Goal: Information Seeking & Learning: Learn about a topic

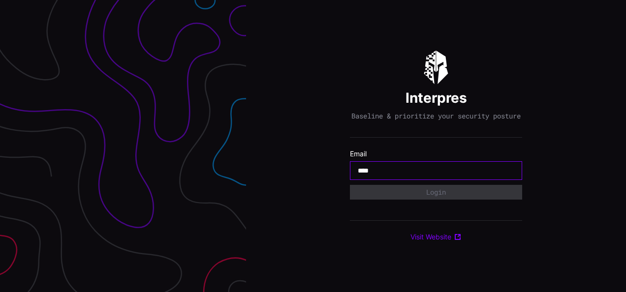
type input "**********"
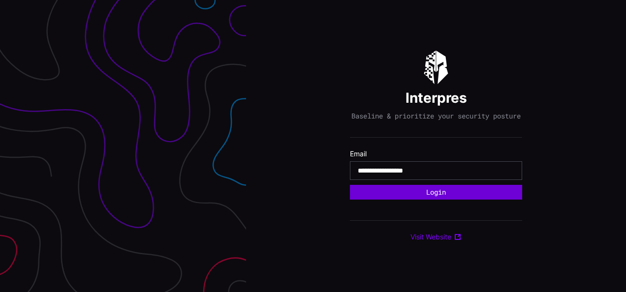
click at [454, 199] on button "Login" at bounding box center [436, 192] width 172 height 15
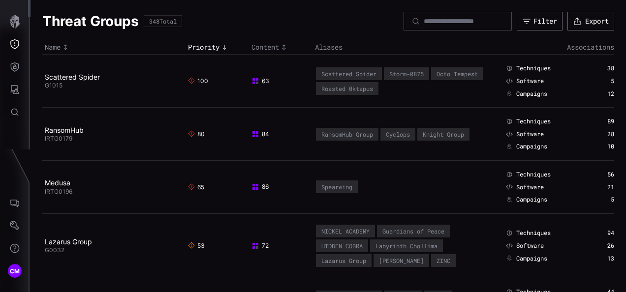
click at [604, 66] on div "38" at bounding box center [598, 68] width 31 height 8
click at [526, 67] on span "Techniques" at bounding box center [533, 68] width 34 height 8
click at [524, 80] on span "Software" at bounding box center [530, 81] width 28 height 8
click at [526, 95] on span "Campaigns" at bounding box center [531, 94] width 31 height 8
click at [20, 24] on icon "button" at bounding box center [15, 22] width 14 height 14
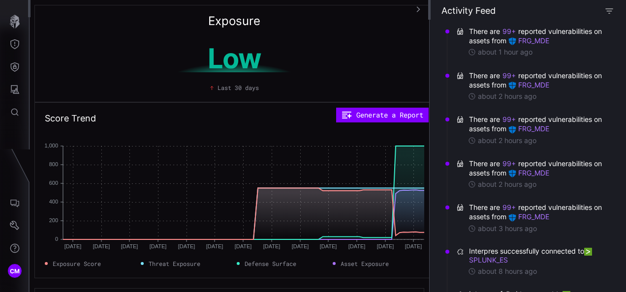
click at [612, 11] on icon "button" at bounding box center [609, 10] width 9 height 9
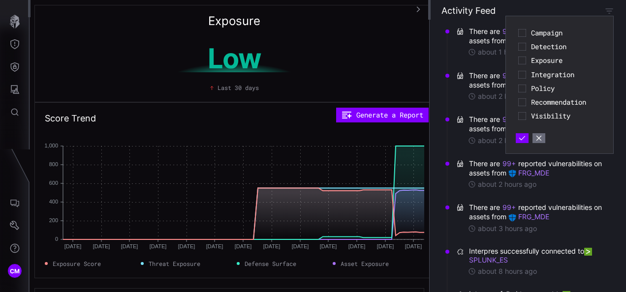
click at [542, 32] on span "Campaign" at bounding box center [566, 33] width 70 height 9
click at [526, 49] on div "Detection" at bounding box center [560, 47] width 88 height 14
click at [523, 48] on icon at bounding box center [522, 47] width 8 height 8
click at [523, 62] on icon at bounding box center [522, 61] width 8 height 8
click at [521, 138] on icon "button" at bounding box center [522, 138] width 7 height 7
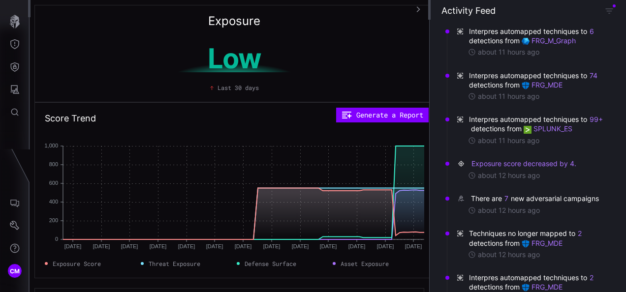
click at [510, 197] on div "There are 7 new adversarial campaigns" at bounding box center [536, 199] width 130 height 10
click at [507, 196] on button "7" at bounding box center [506, 199] width 5 height 10
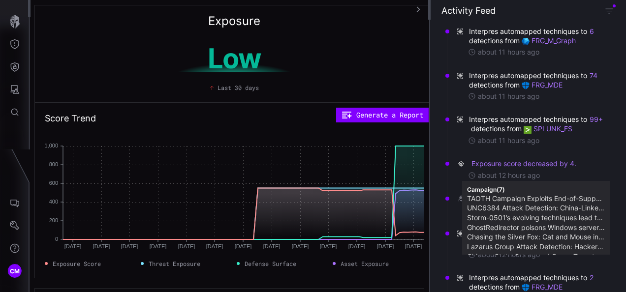
click at [394, 33] on div "Exposure Low Last 30 days" at bounding box center [234, 53] width 400 height 97
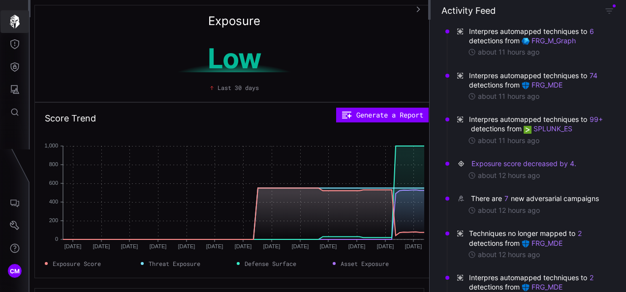
click at [19, 18] on icon "button" at bounding box center [15, 22] width 10 height 14
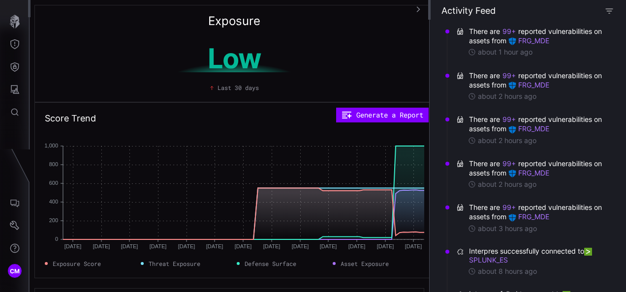
click at [611, 11] on icon "button" at bounding box center [609, 10] width 7 height 5
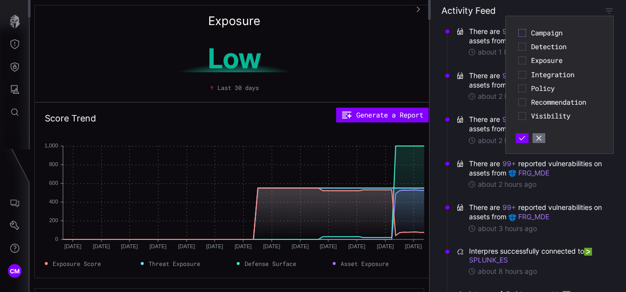
click at [525, 32] on icon at bounding box center [522, 33] width 8 height 8
click at [523, 138] on icon "button" at bounding box center [522, 138] width 6 height 4
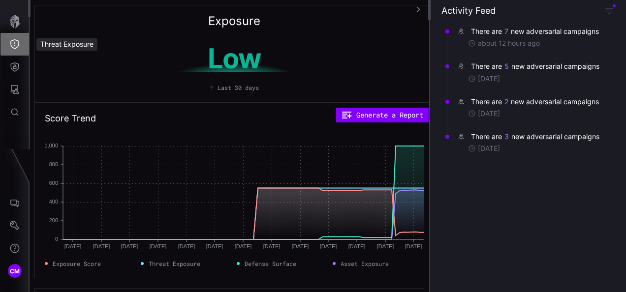
click at [20, 44] on button "Threat Exposure" at bounding box center [14, 44] width 29 height 23
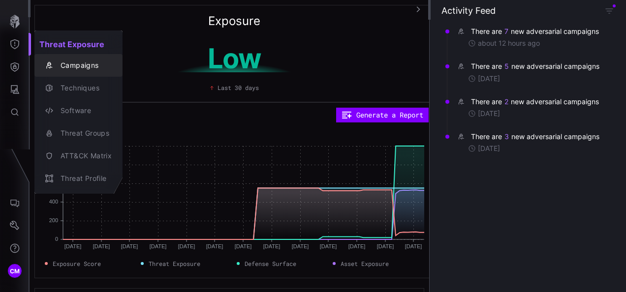
click at [73, 64] on div "Campaigns" at bounding box center [84, 66] width 56 height 12
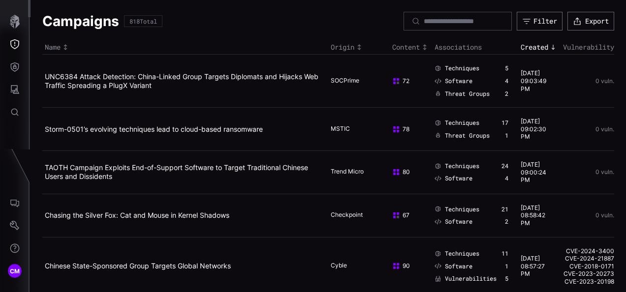
click at [397, 82] on rect at bounding box center [398, 83] width 2 height 2
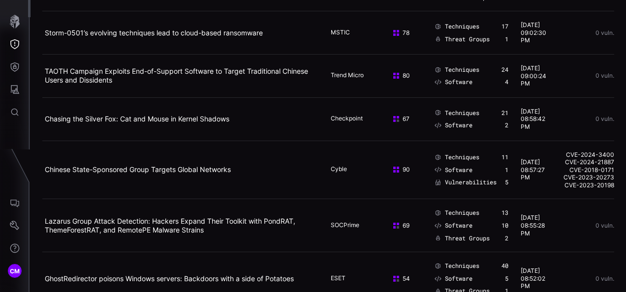
scroll to position [122, 0]
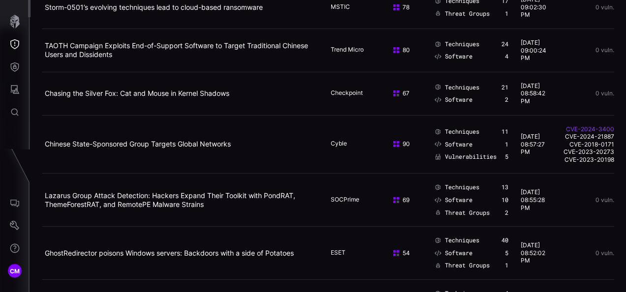
click at [576, 126] on link "CVE-2024-3400" at bounding box center [588, 130] width 51 height 8
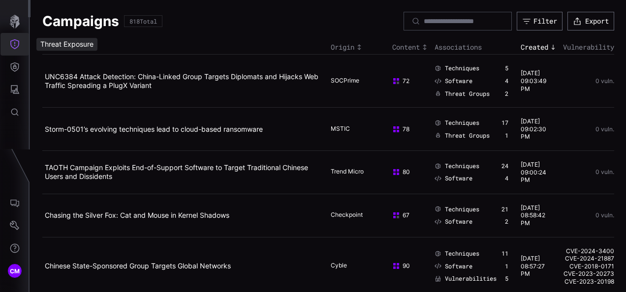
click at [17, 45] on icon "Threat Exposure" at bounding box center [15, 44] width 10 height 10
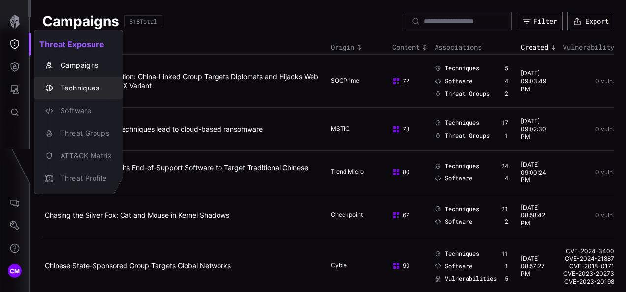
click at [75, 85] on div "Techniques" at bounding box center [84, 88] width 56 height 12
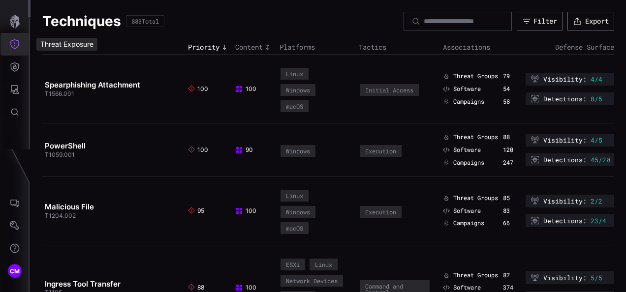
click at [17, 50] on button "Threat Exposure" at bounding box center [14, 44] width 29 height 23
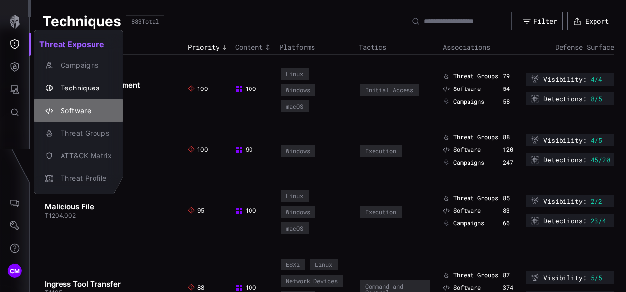
click at [88, 111] on div "Software" at bounding box center [84, 111] width 56 height 12
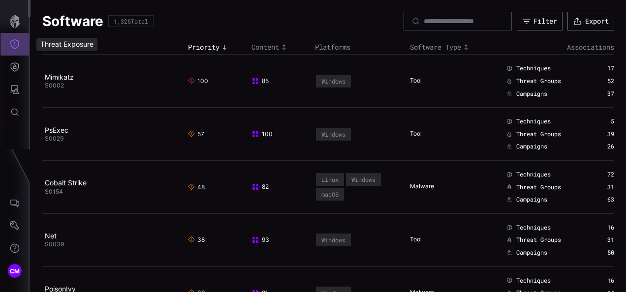
click at [16, 48] on icon "Threat Exposure" at bounding box center [15, 44] width 10 height 10
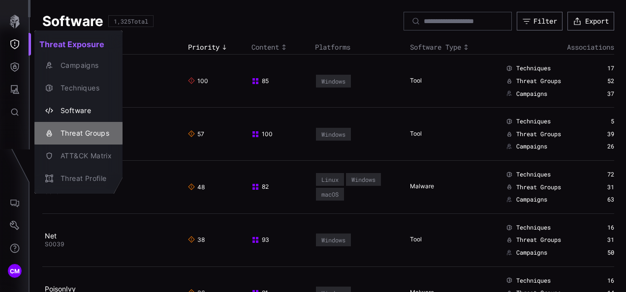
click at [106, 134] on div "Threat Groups" at bounding box center [84, 134] width 56 height 12
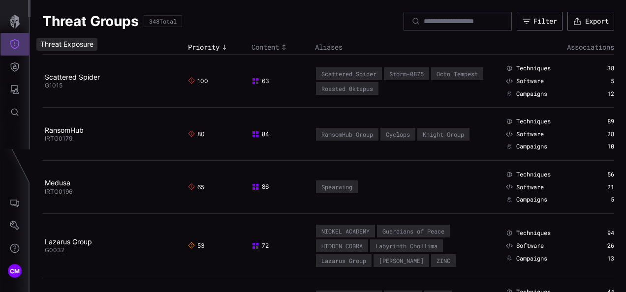
click at [16, 48] on icon "Threat Exposure" at bounding box center [14, 44] width 9 height 10
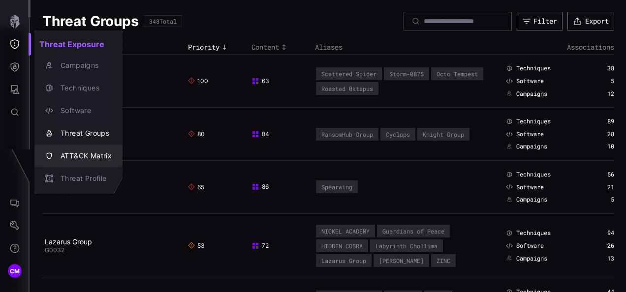
click at [101, 158] on div "ATT&CK Matrix" at bounding box center [84, 156] width 56 height 12
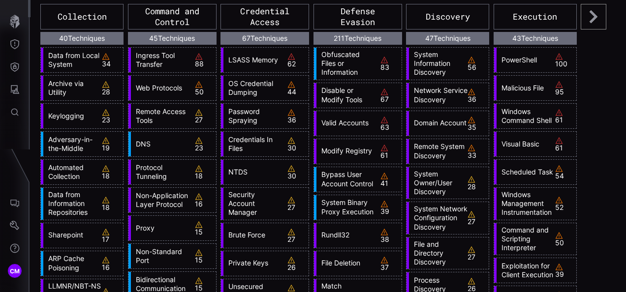
scroll to position [78, 0]
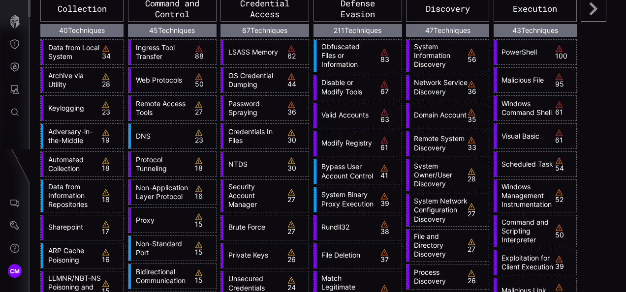
click at [106, 54] on div "34" at bounding box center [111, 52] width 19 height 15
click at [105, 48] on icon at bounding box center [106, 49] width 8 height 8
click at [105, 82] on div "28" at bounding box center [111, 80] width 19 height 15
click at [104, 73] on icon at bounding box center [106, 77] width 8 height 8
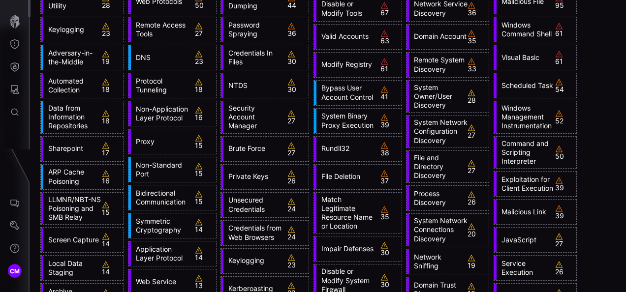
scroll to position [0, 0]
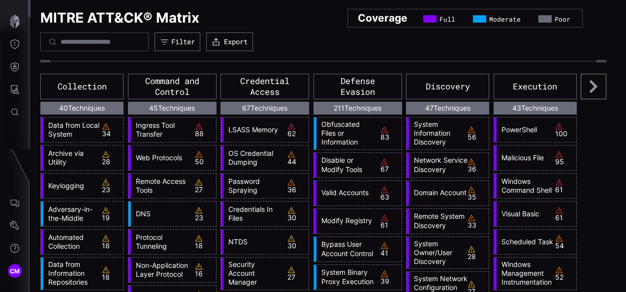
click at [43, 131] on link "Data from Local System" at bounding box center [72, 130] width 59 height 18
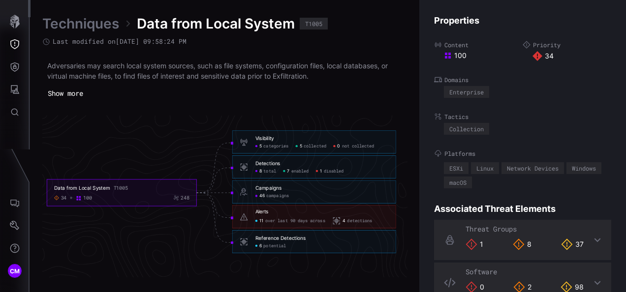
scroll to position [24, 0]
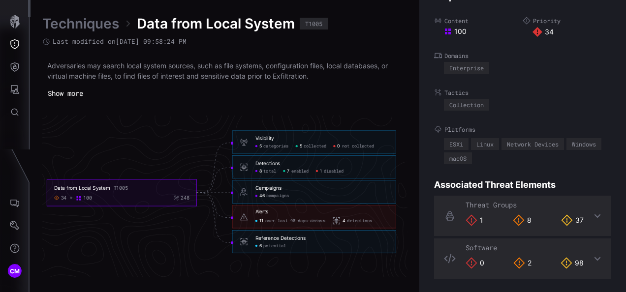
click at [476, 219] on icon at bounding box center [472, 221] width 12 height 12
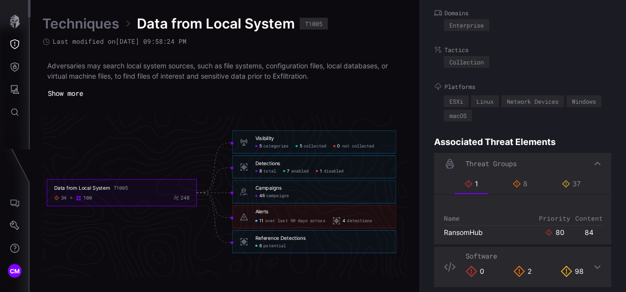
scroll to position [75, 0]
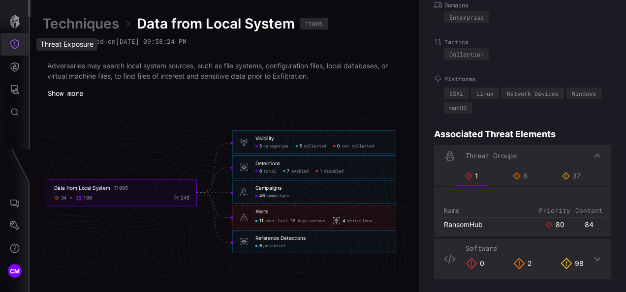
click at [14, 45] on icon "Threat Exposure" at bounding box center [15, 44] width 10 height 10
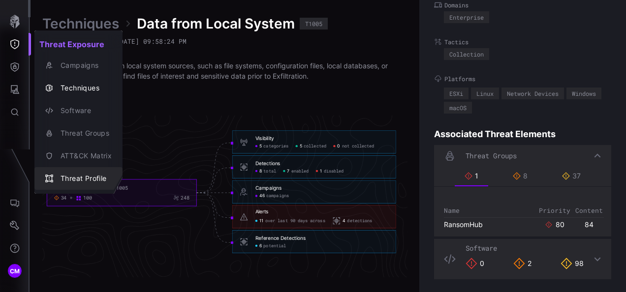
click at [97, 174] on div "Threat Profile" at bounding box center [84, 179] width 56 height 12
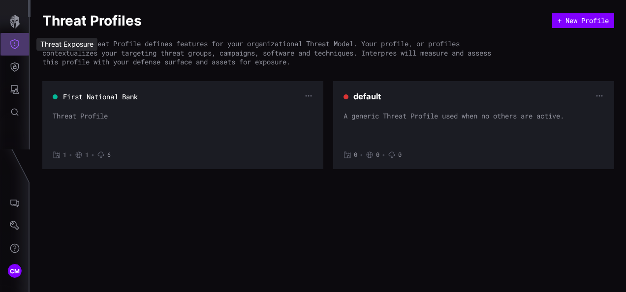
click at [13, 46] on icon "Threat Exposure" at bounding box center [15, 44] width 10 height 10
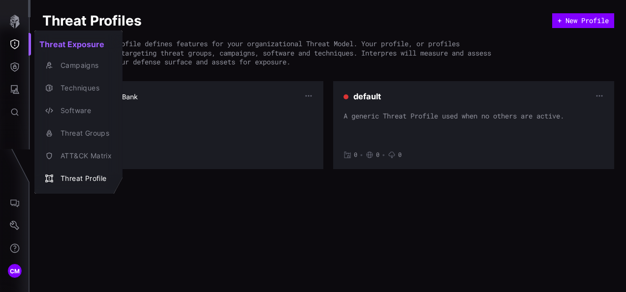
click at [16, 64] on div at bounding box center [313, 146] width 626 height 292
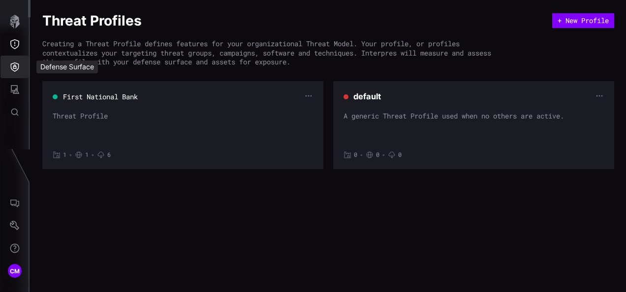
click at [15, 66] on icon "Defense Surface" at bounding box center [15, 67] width 8 height 9
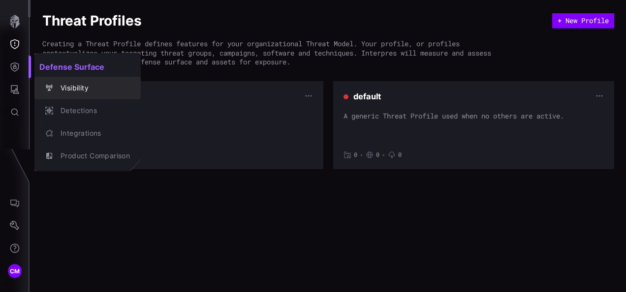
click at [64, 86] on div "Visibility" at bounding box center [93, 88] width 74 height 12
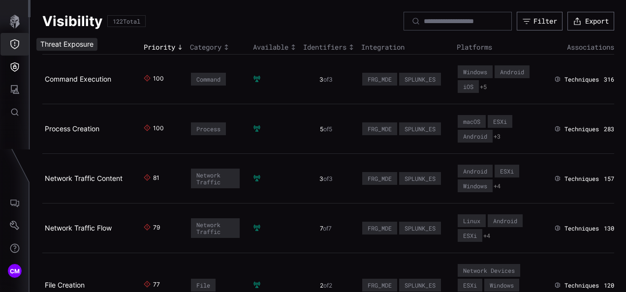
click at [13, 45] on icon "Threat Exposure" at bounding box center [15, 44] width 10 height 10
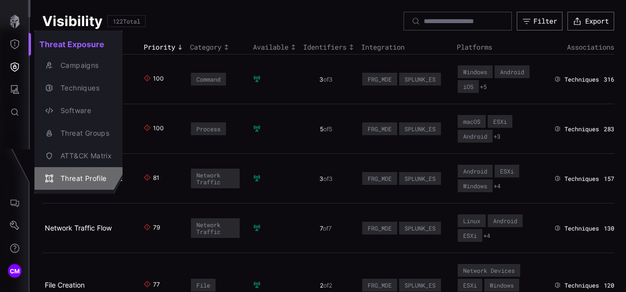
click at [89, 179] on div "Threat Profile" at bounding box center [84, 179] width 56 height 12
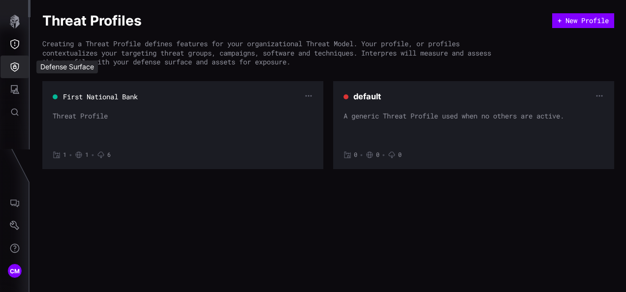
click at [12, 68] on icon "Defense Surface" at bounding box center [15, 67] width 10 height 10
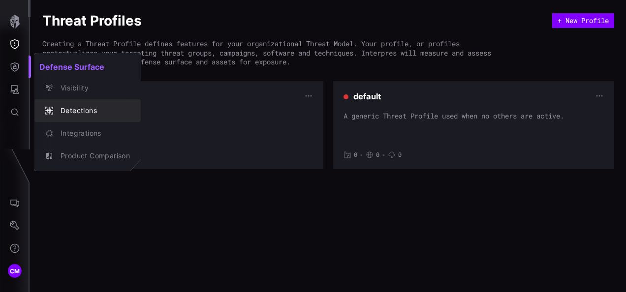
click at [90, 109] on div "Detections" at bounding box center [93, 111] width 74 height 12
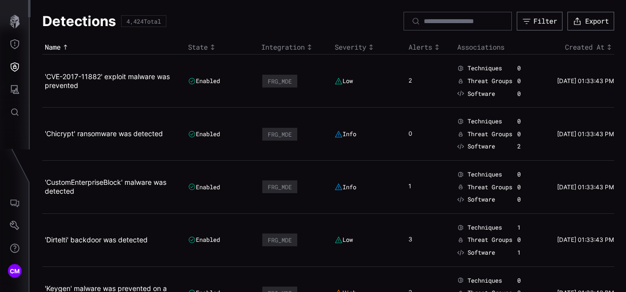
click at [369, 49] on icon "Toggle sort direction" at bounding box center [371, 47] width 8 height 8
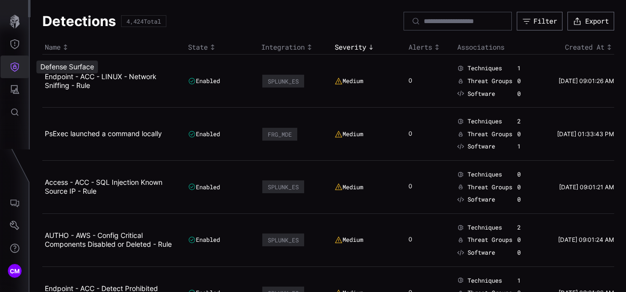
click at [19, 69] on icon "Defense Surface" at bounding box center [15, 67] width 10 height 10
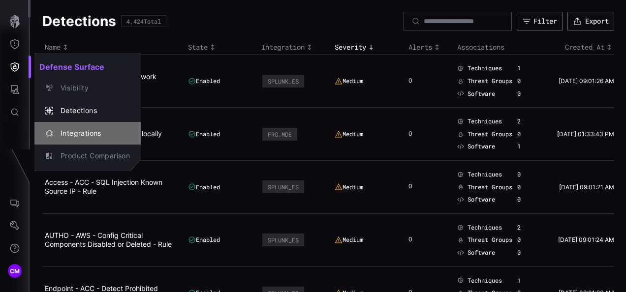
click at [81, 135] on div "Integrations" at bounding box center [93, 134] width 74 height 12
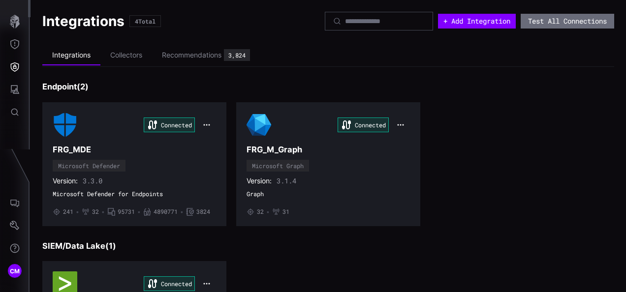
click at [363, 244] on h3 "SIEM/Data Lake ( 1 )" at bounding box center [328, 246] width 572 height 10
click at [13, 68] on icon "Defense Surface" at bounding box center [15, 67] width 10 height 10
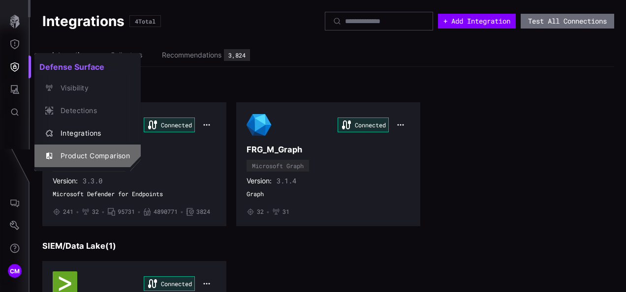
click at [83, 156] on div "Product Comparison" at bounding box center [93, 156] width 74 height 12
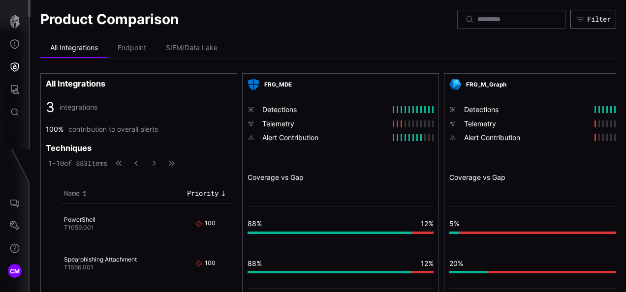
click at [70, 70] on body "CM Product Comparison Filter All Integrations Endpoint SIEM/Data Lake All Integ…" at bounding box center [313, 146] width 626 height 292
click at [14, 71] on icon "Defense Surface" at bounding box center [15, 67] width 8 height 9
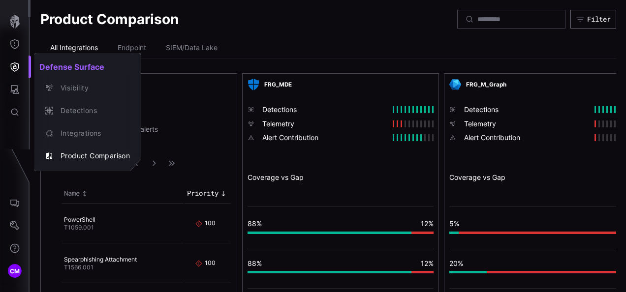
click at [16, 90] on div at bounding box center [313, 146] width 626 height 292
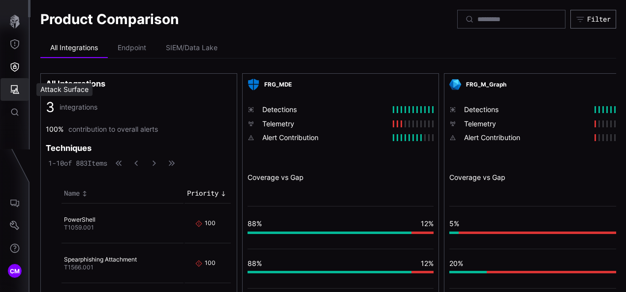
click at [14, 92] on icon "Attack Surface" at bounding box center [15, 89] width 9 height 9
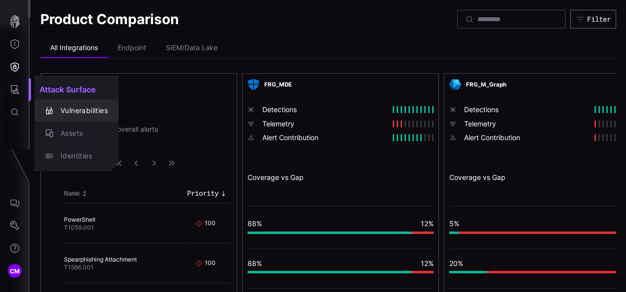
click at [86, 111] on div "Vulnerabilities" at bounding box center [82, 111] width 52 height 12
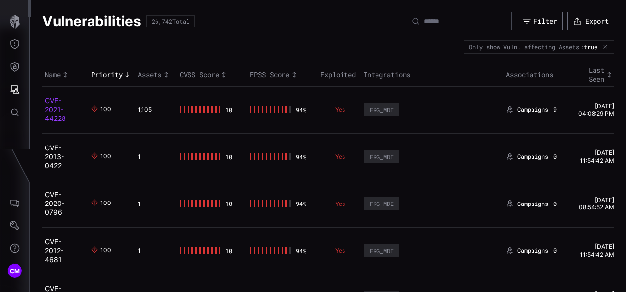
click at [54, 114] on link "CVE-2021-44228" at bounding box center [55, 109] width 21 height 26
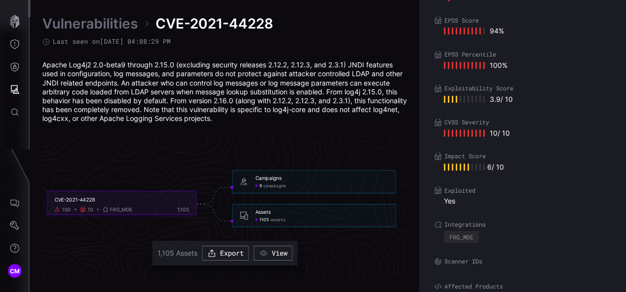
scroll to position [60, 0]
click at [270, 255] on div "button" at bounding box center [265, 253] width 12 height 9
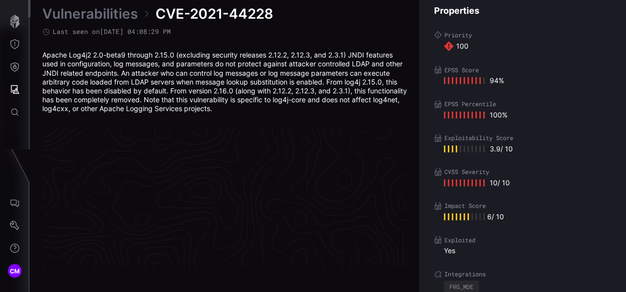
scroll to position [2149, 559]
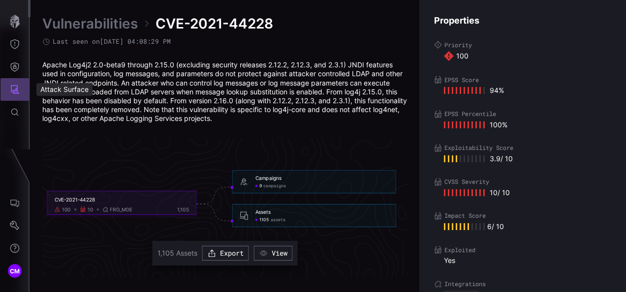
click at [16, 92] on icon "Attack Surface" at bounding box center [15, 90] width 10 height 10
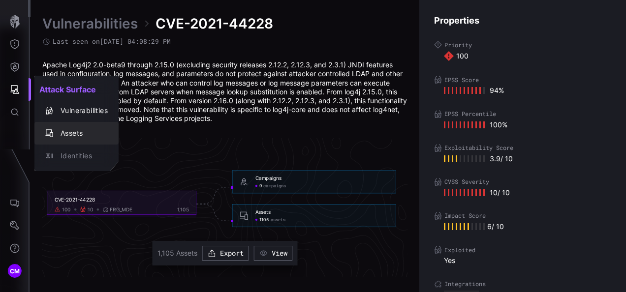
click at [75, 133] on div "Assets" at bounding box center [82, 134] width 52 height 12
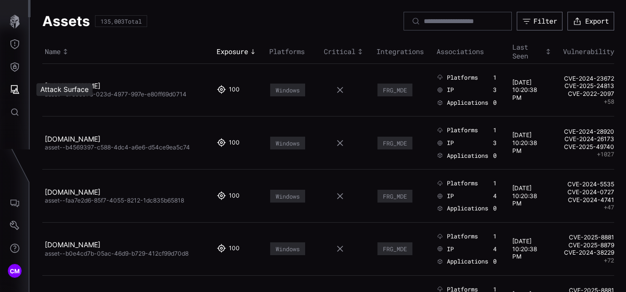
drag, startPoint x: 49, startPoint y: 93, endPoint x: 17, endPoint y: 93, distance: 32.0
click at [49, 93] on body "CM Assets 135,003 Total Filter Export Name Exposure Platforms Critical Integrat…" at bounding box center [313, 146] width 626 height 292
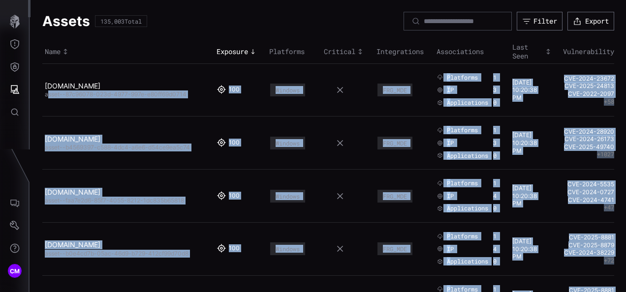
click at [17, 93] on icon "Attack Surface" at bounding box center [15, 89] width 9 height 9
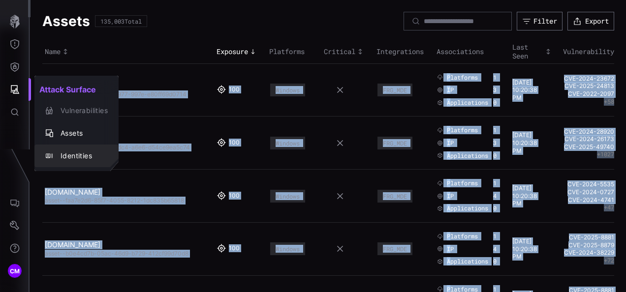
click at [81, 157] on div "Identities" at bounding box center [82, 156] width 52 height 12
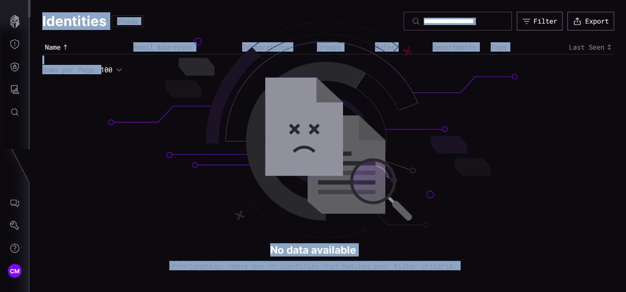
click at [207, 18] on div "Identities 0 Total Filter Export" at bounding box center [328, 21] width 572 height 19
click at [132, 192] on div "Identities 0 Total Filter Export Name Email Addresses Integrations Groups Roles…" at bounding box center [329, 146] width 596 height 292
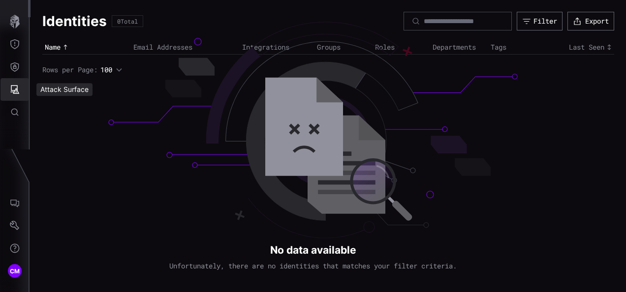
click at [14, 89] on icon "Attack Surface" at bounding box center [15, 90] width 10 height 10
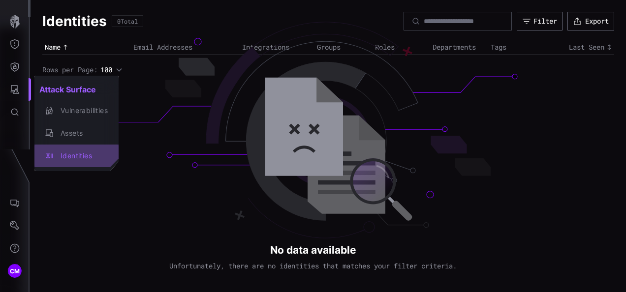
click at [87, 155] on div "Identities" at bounding box center [82, 156] width 52 height 12
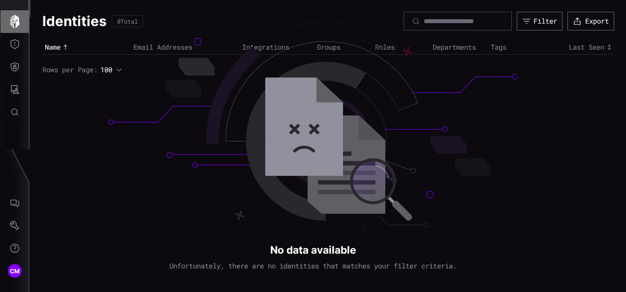
click at [10, 22] on icon "button" at bounding box center [15, 22] width 14 height 14
